Goal: Transaction & Acquisition: Subscribe to service/newsletter

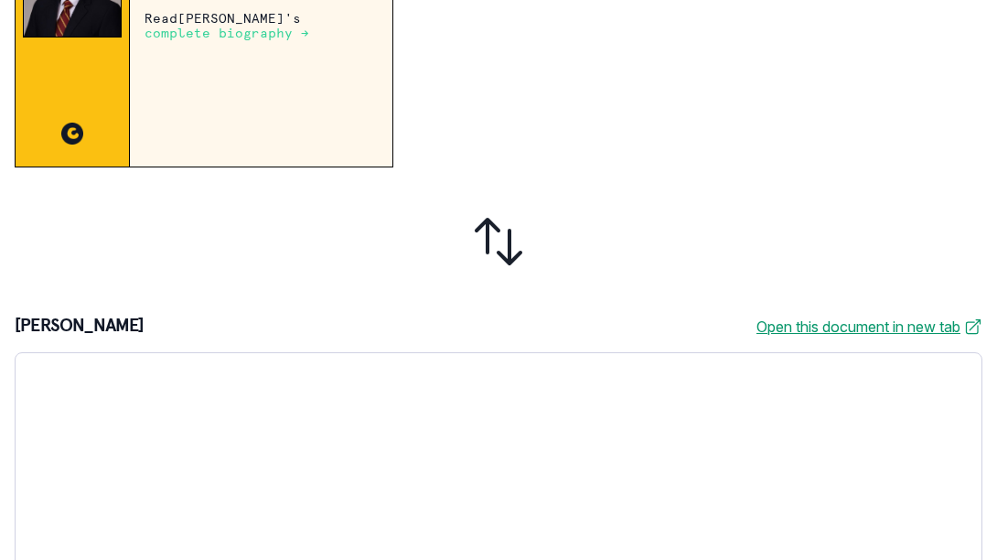
scroll to position [603, 0]
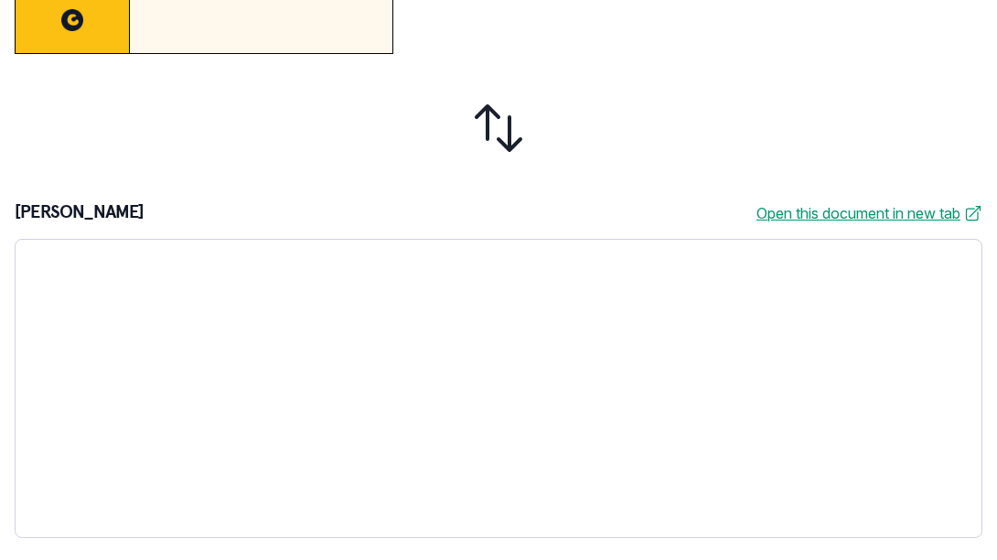
click at [379, 121] on div at bounding box center [499, 128] width 968 height 119
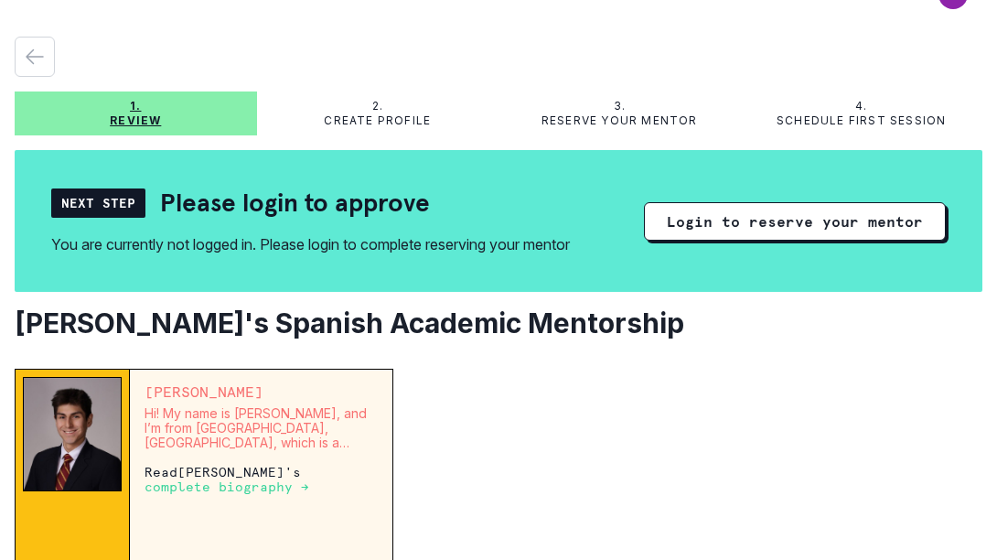
scroll to position [41, 0]
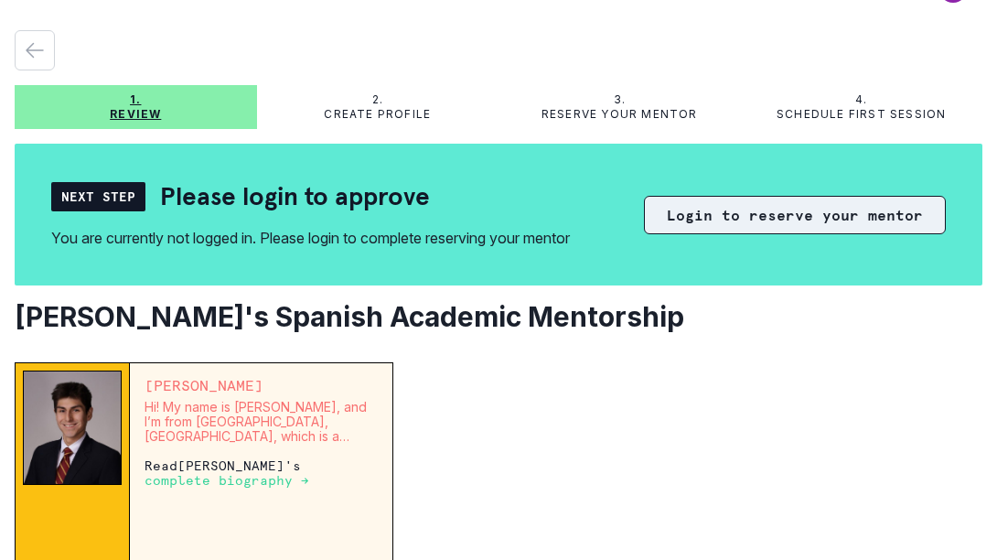
click at [793, 220] on button "Login to reserve your mentor" at bounding box center [795, 215] width 302 height 38
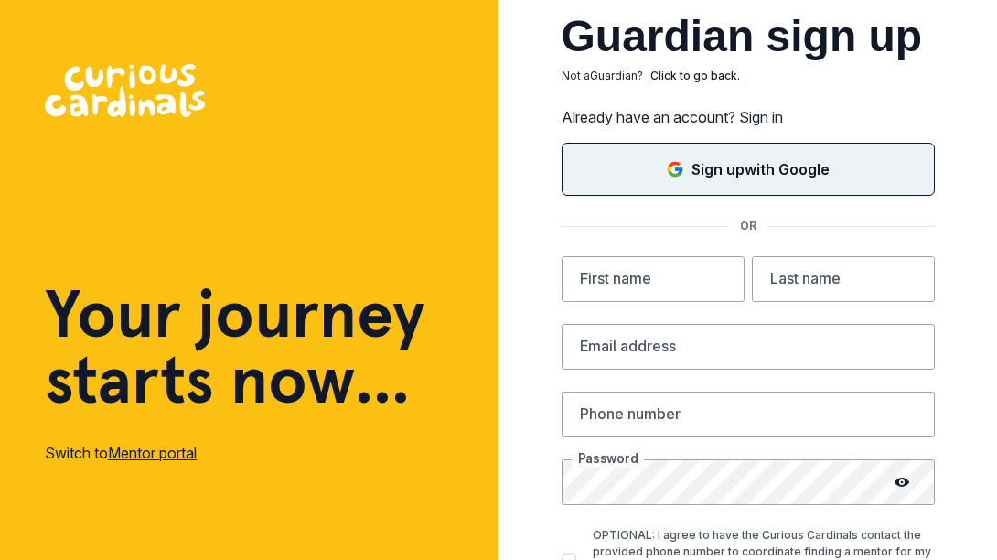
click at [717, 170] on p "Sign up with Google" at bounding box center [760, 169] width 138 height 22
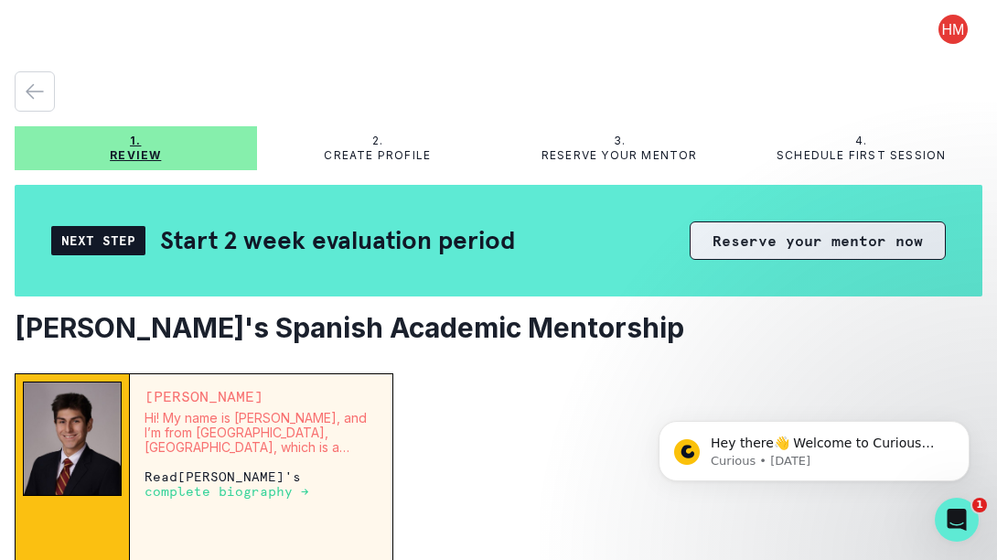
click at [761, 241] on button "Reserve your mentor now" at bounding box center [818, 240] width 256 height 38
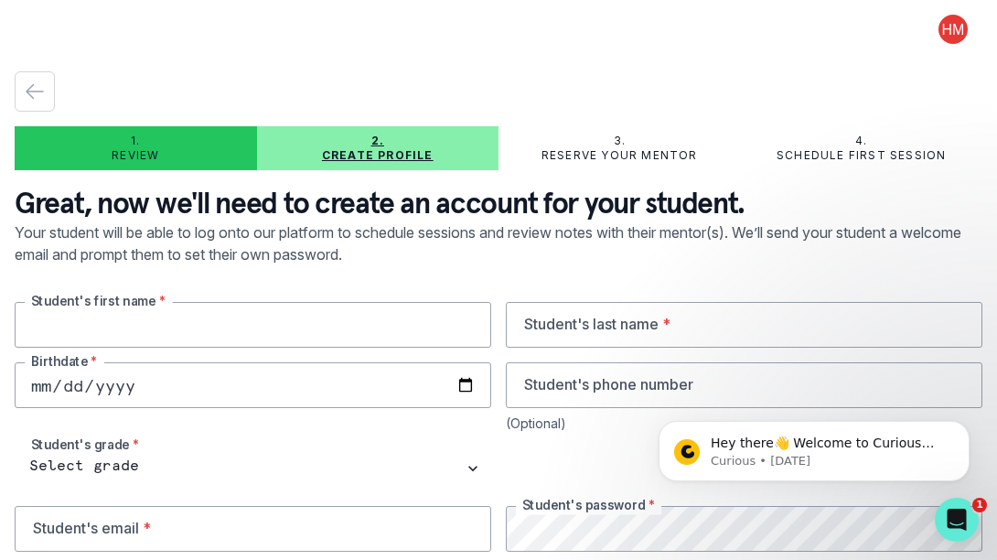
click at [322, 333] on input "text" at bounding box center [253, 325] width 477 height 46
type input "Lachlan"
type input "[PERSON_NAME]"
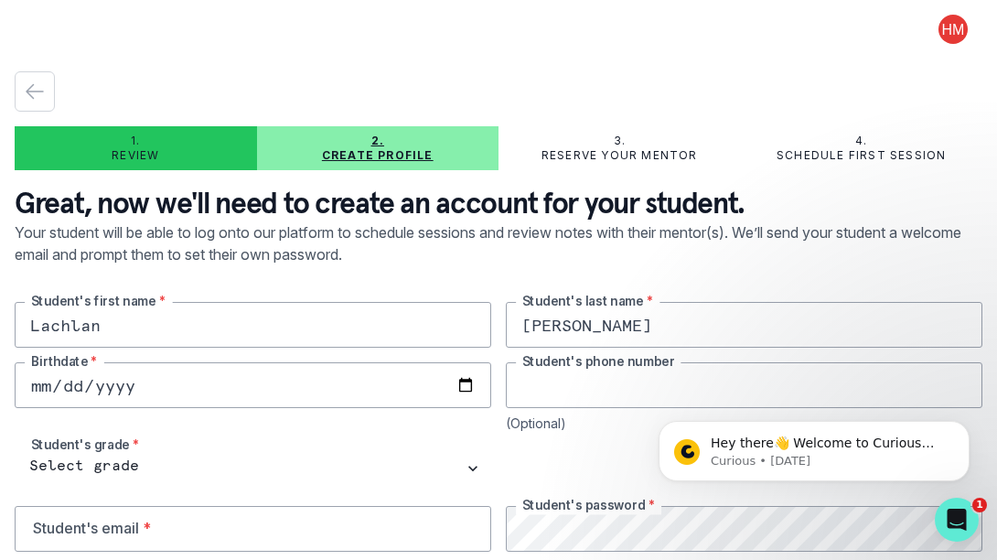
type input "9177974927"
type input "[EMAIL_ADDRESS][DOMAIN_NAME]"
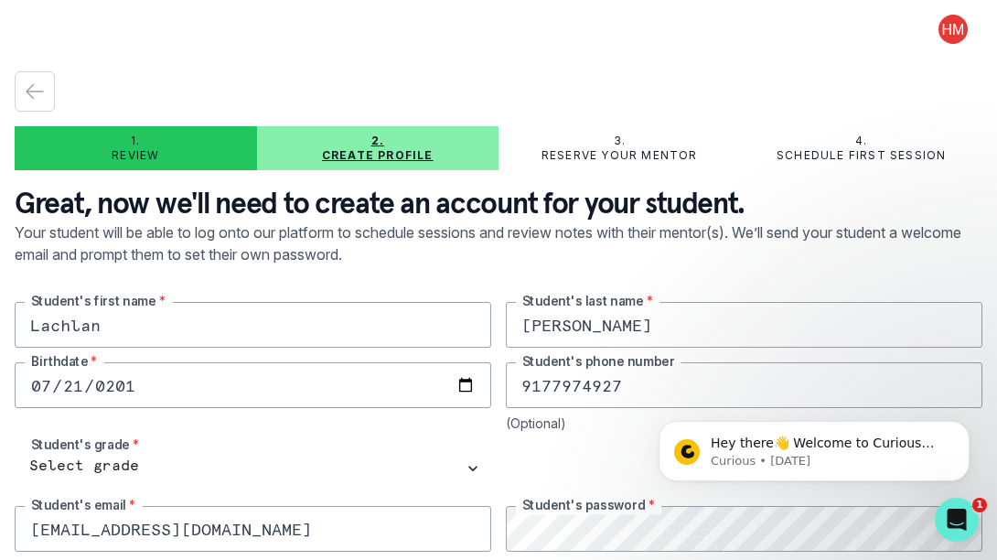
type input "[DATE]"
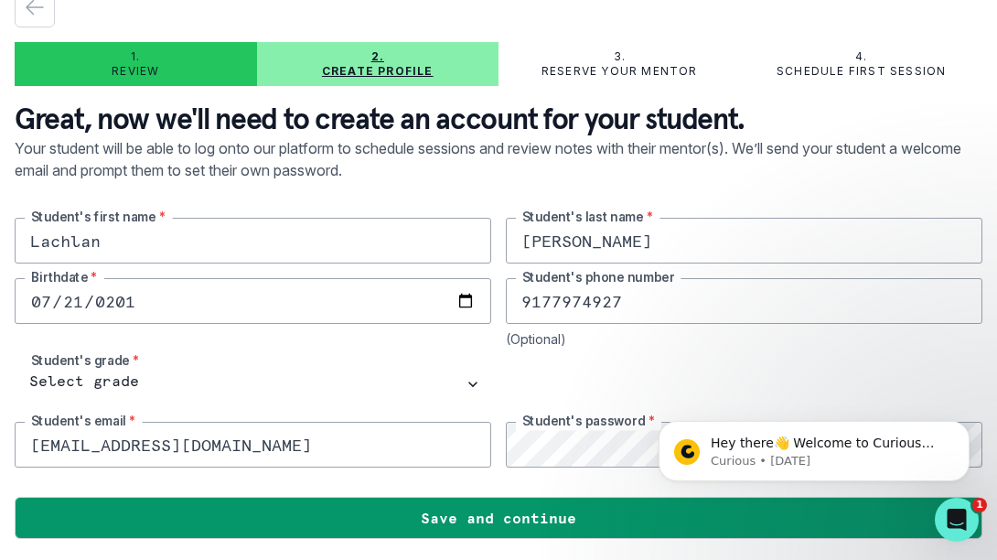
scroll to position [85, 0]
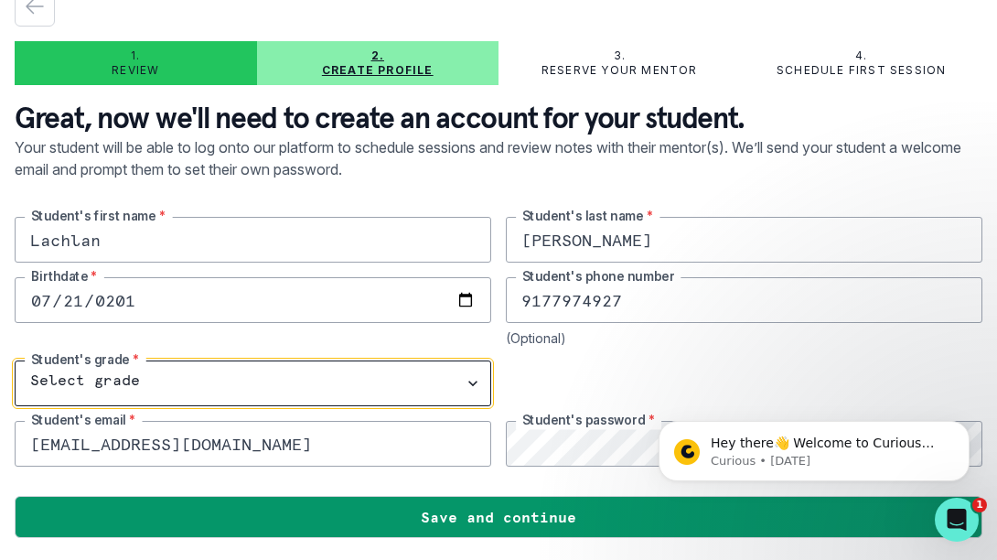
click at [108, 382] on select "Select grade 1st Grade 2nd Grade 3rd Grade 4th Grade 5th Grade 6th Grade 7th Gr…" at bounding box center [253, 383] width 477 height 46
select select "6th Grade"
click at [15, 360] on select "Select grade 1st Grade 2nd Grade 3rd Grade 4th Grade 5th Grade 6th Grade 7th Gr…" at bounding box center [253, 383] width 477 height 46
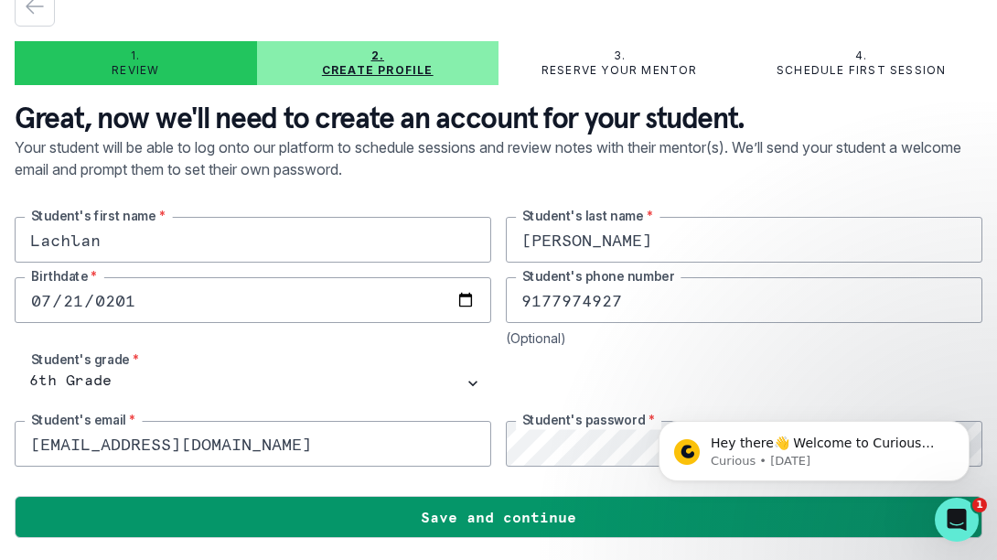
click at [641, 349] on div "Lachlan Student's first name * [PERSON_NAME] Student's last name * [DEMOGRAPHIC…" at bounding box center [499, 342] width 968 height 250
click at [327, 452] on input "[EMAIL_ADDRESS][DOMAIN_NAME]" at bounding box center [253, 444] width 477 height 46
click at [962, 424] on icon "Dismiss notification" at bounding box center [963, 426] width 6 height 6
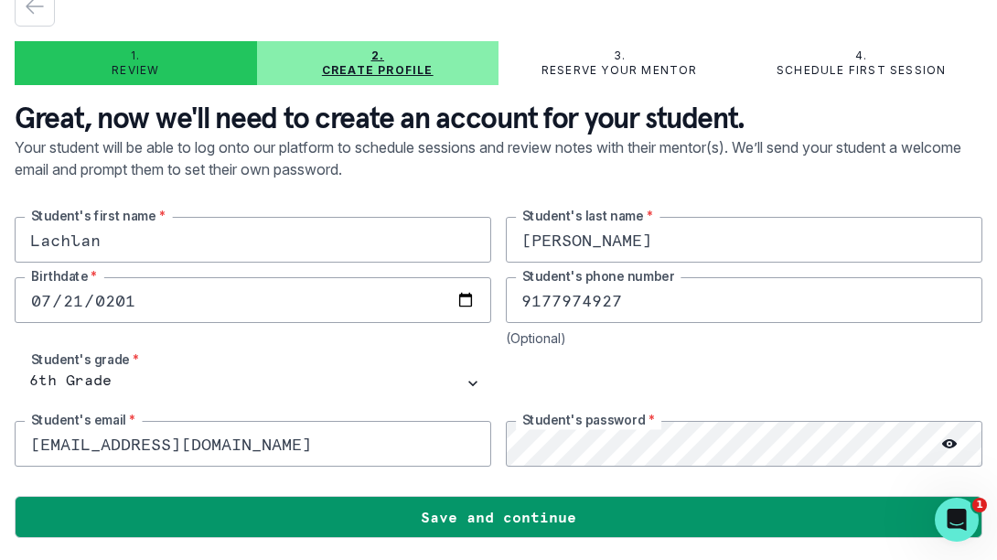
click at [949, 443] on circle at bounding box center [950, 444] width 3 height 3
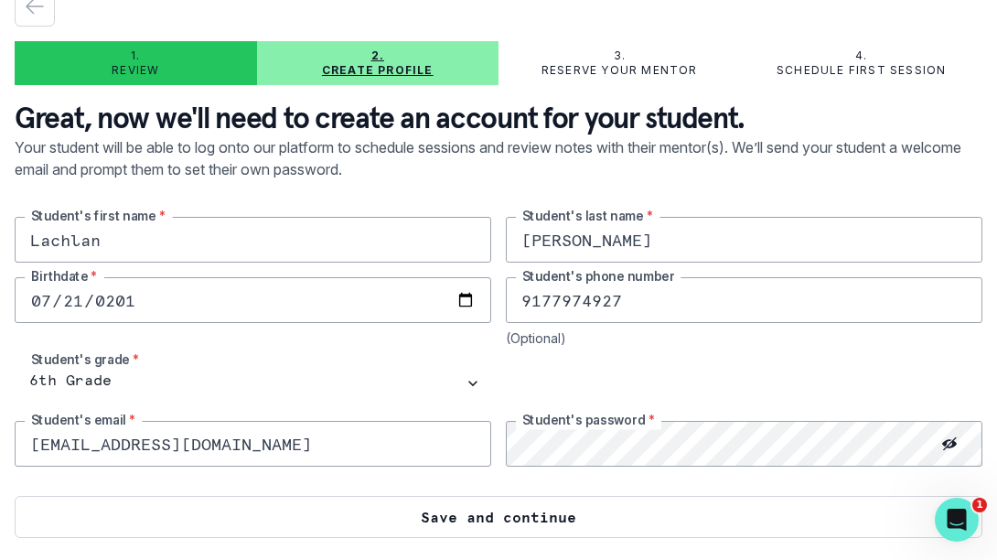
click at [616, 516] on button "Save and continue" at bounding box center [499, 517] width 968 height 42
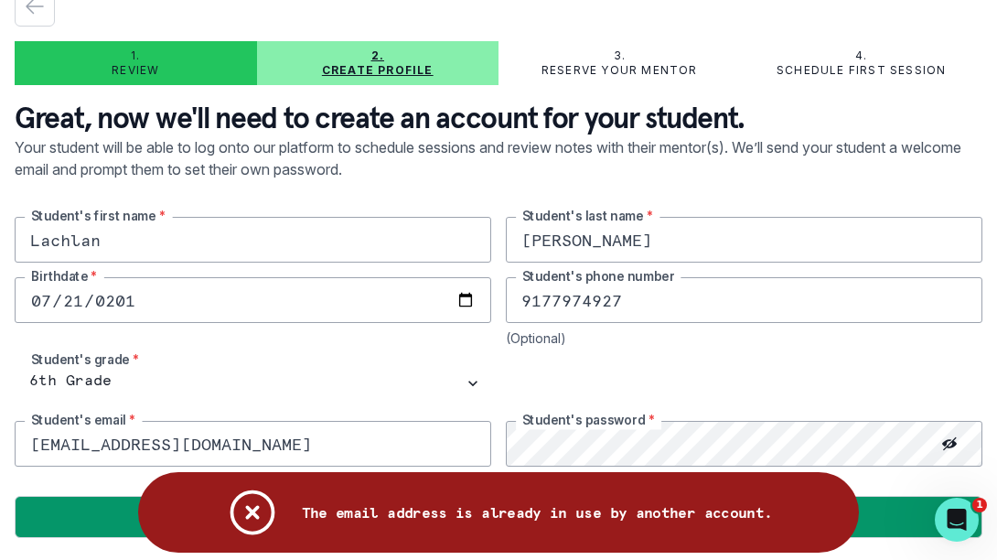
click at [255, 515] on icon "Notifications" at bounding box center [251, 512] width 41 height 41
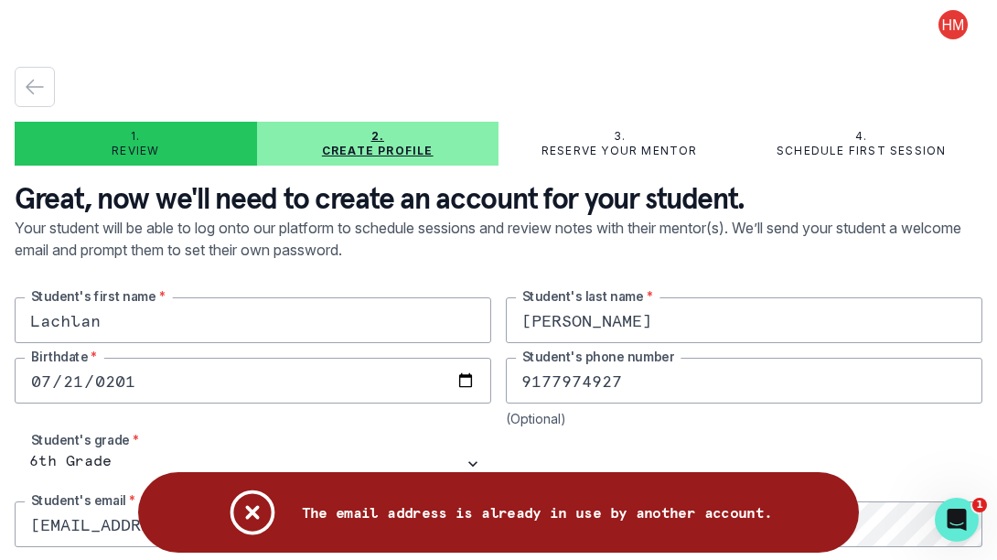
scroll to position [0, 0]
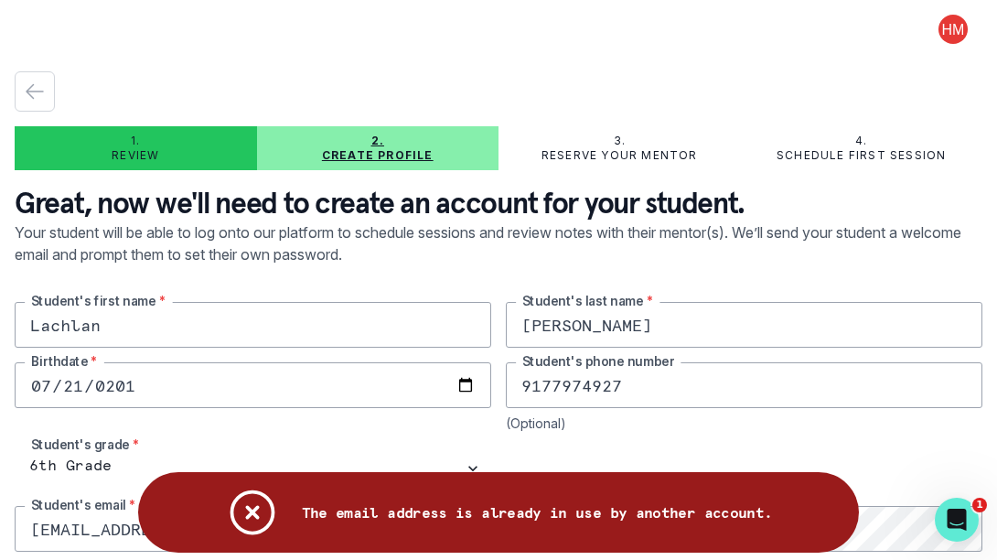
click at [954, 27] on button at bounding box center [953, 29] width 59 height 29
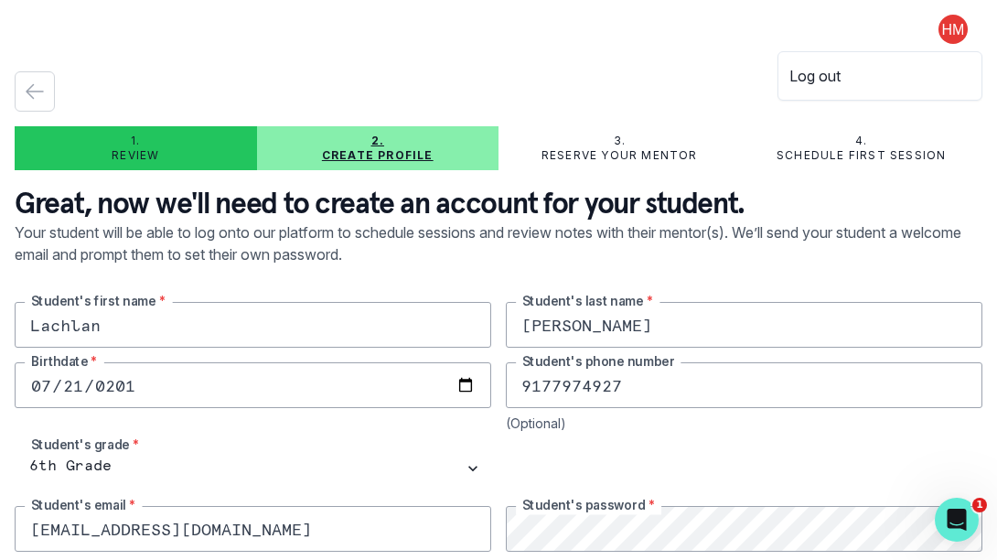
click at [587, 61] on div "1. Review 2. Create profile 3. Reserve your mentor 4. Schedule first session Gr…" at bounding box center [499, 346] width 968 height 595
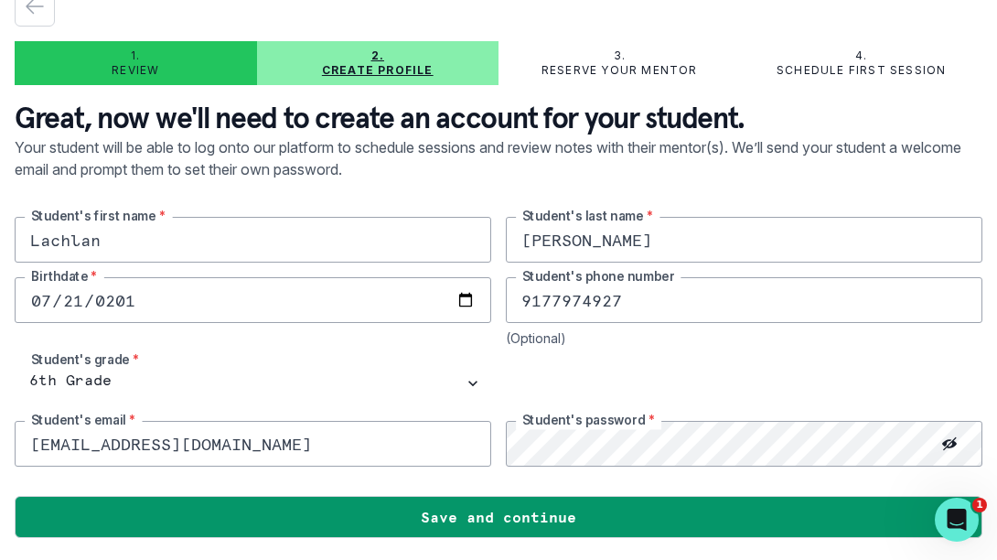
drag, startPoint x: 112, startPoint y: 446, endPoint x: 20, endPoint y: 446, distance: 91.5
click at [20, 446] on input "[EMAIL_ADDRESS][DOMAIN_NAME]" at bounding box center [253, 444] width 477 height 46
click at [289, 442] on input "[EMAIL_ADDRESS][DOMAIN_NAME]" at bounding box center [253, 444] width 477 height 46
drag, startPoint x: 260, startPoint y: 445, endPoint x: 221, endPoint y: 442, distance: 38.5
click at [221, 442] on input "[EMAIL_ADDRESS][DOMAIN_NAME]" at bounding box center [253, 444] width 477 height 46
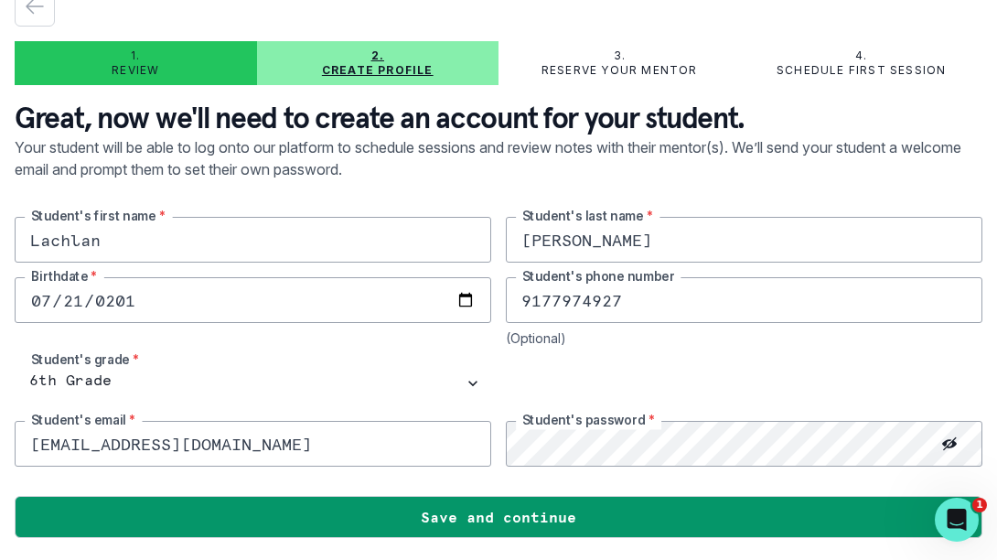
click at [221, 445] on input "[EMAIL_ADDRESS][DOMAIN_NAME]" at bounding box center [253, 444] width 477 height 46
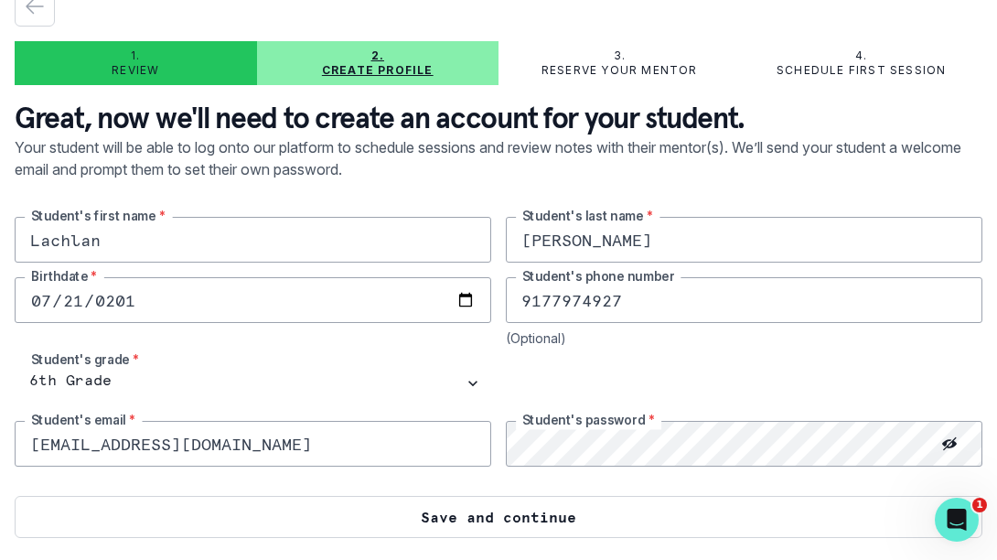
type input "[EMAIL_ADDRESS][DOMAIN_NAME]"
click at [511, 518] on button "Save and continue" at bounding box center [499, 517] width 968 height 42
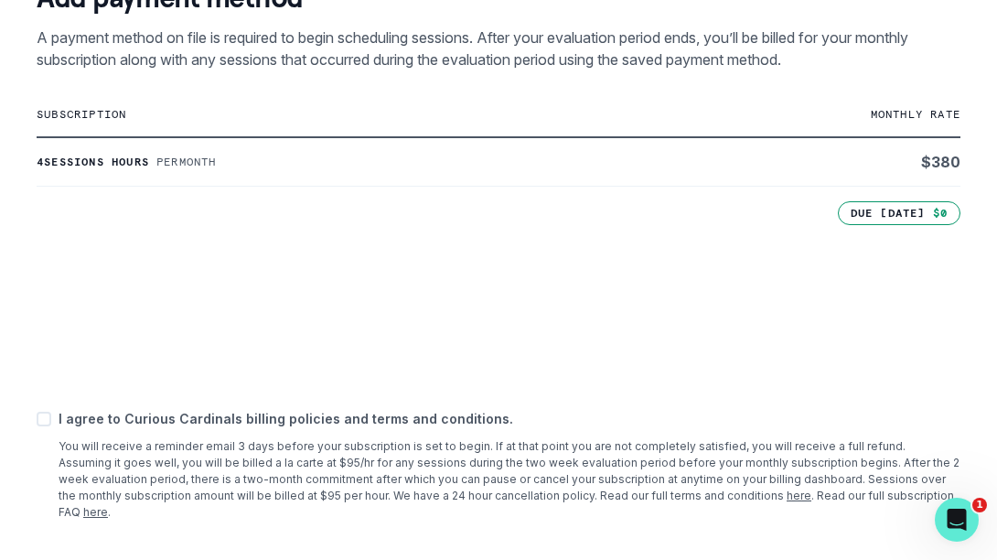
scroll to position [445, 0]
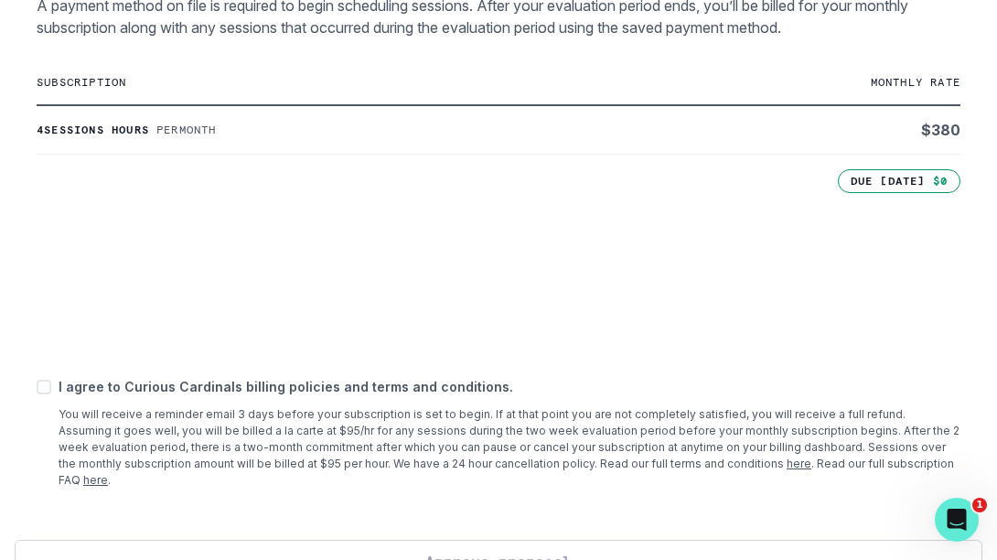
click at [45, 387] on span at bounding box center [44, 387] width 15 height 15
click at [37, 387] on input "checkbox" at bounding box center [36, 386] width 1 height 1
checkbox input "true"
click at [506, 543] on button "Approve proposal" at bounding box center [499, 561] width 968 height 42
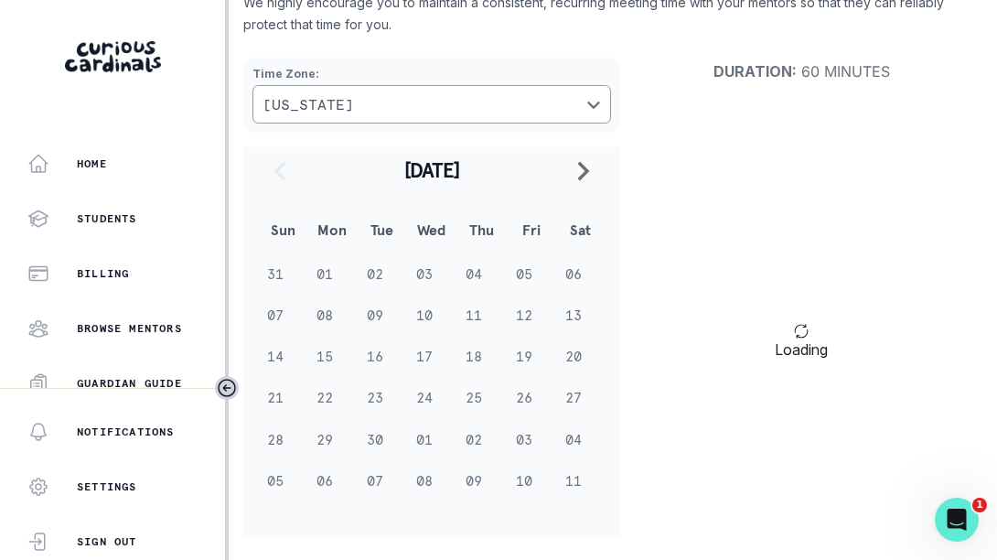
scroll to position [169, 0]
click at [379, 396] on td "23" at bounding box center [382, 397] width 49 height 41
click at [371, 398] on td "23" at bounding box center [382, 397] width 49 height 41
click at [421, 398] on td "24" at bounding box center [431, 397] width 49 height 41
click at [579, 166] on icon "navigate to next month" at bounding box center [584, 171] width 22 height 22
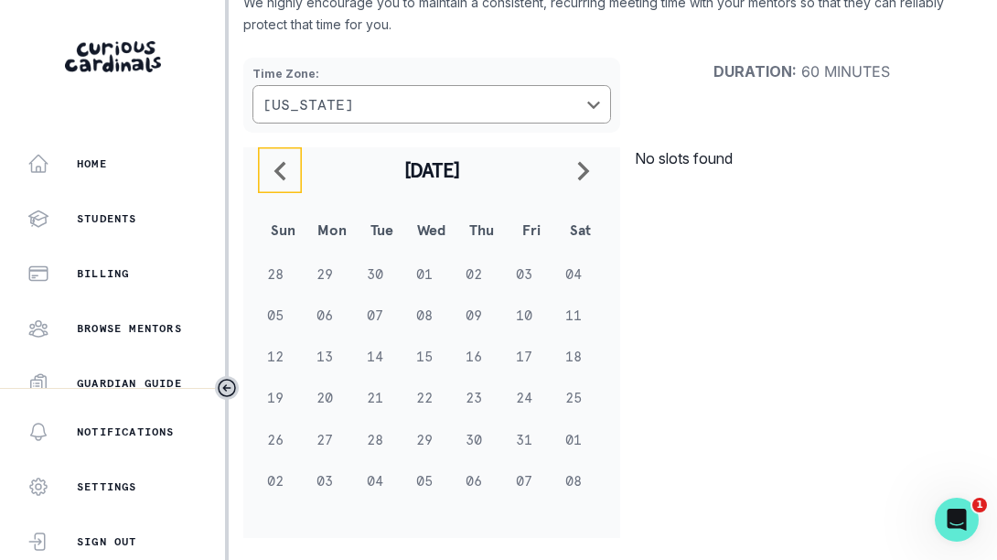
click at [284, 156] on button "navigate to previous month" at bounding box center [280, 170] width 44 height 46
click at [421, 439] on td "01" at bounding box center [431, 439] width 49 height 41
click at [372, 436] on td "30" at bounding box center [382, 439] width 49 height 41
click at [437, 283] on td "03" at bounding box center [431, 273] width 49 height 41
click at [590, 264] on td "06" at bounding box center [580, 273] width 49 height 41
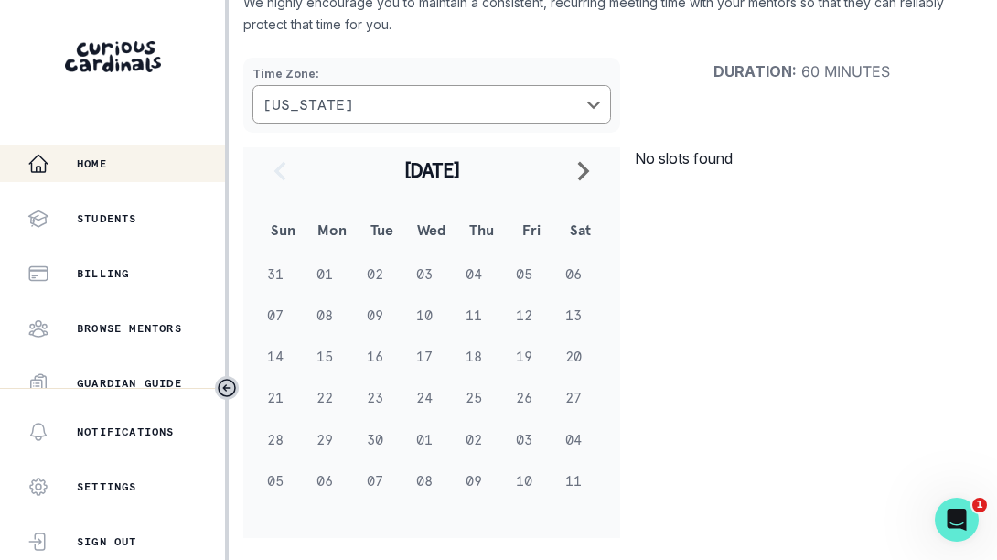
click at [94, 155] on div "Home" at bounding box center [126, 164] width 198 height 22
